Goal: Information Seeking & Learning: Learn about a topic

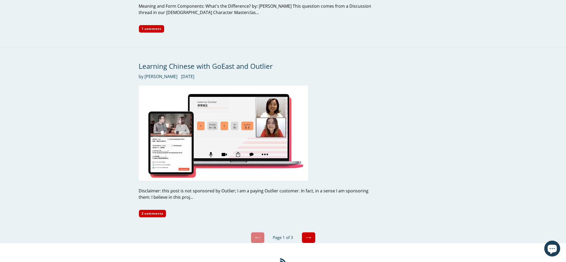
scroll to position [2480, 0]
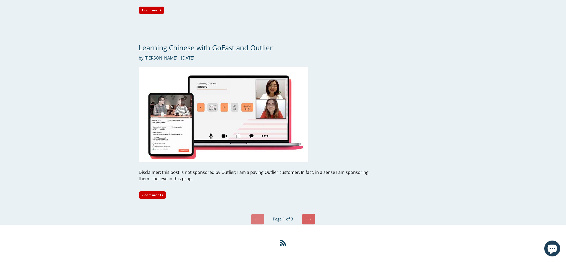
click at [311, 202] on link "Next" at bounding box center [308, 219] width 14 height 11
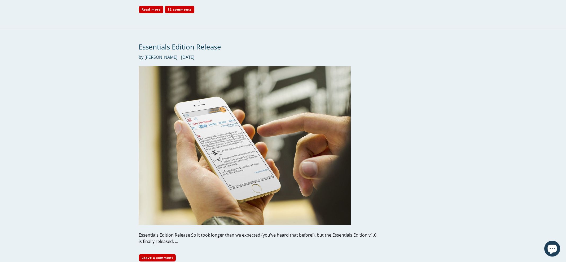
scroll to position [2241, 0]
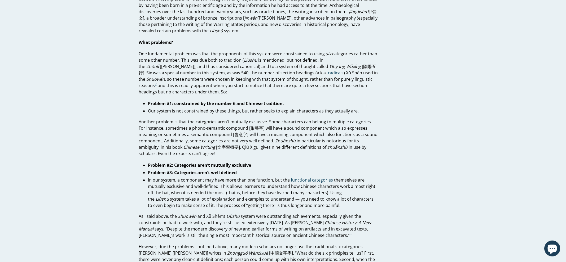
scroll to position [377, 0]
